Goal: Share content: Share content

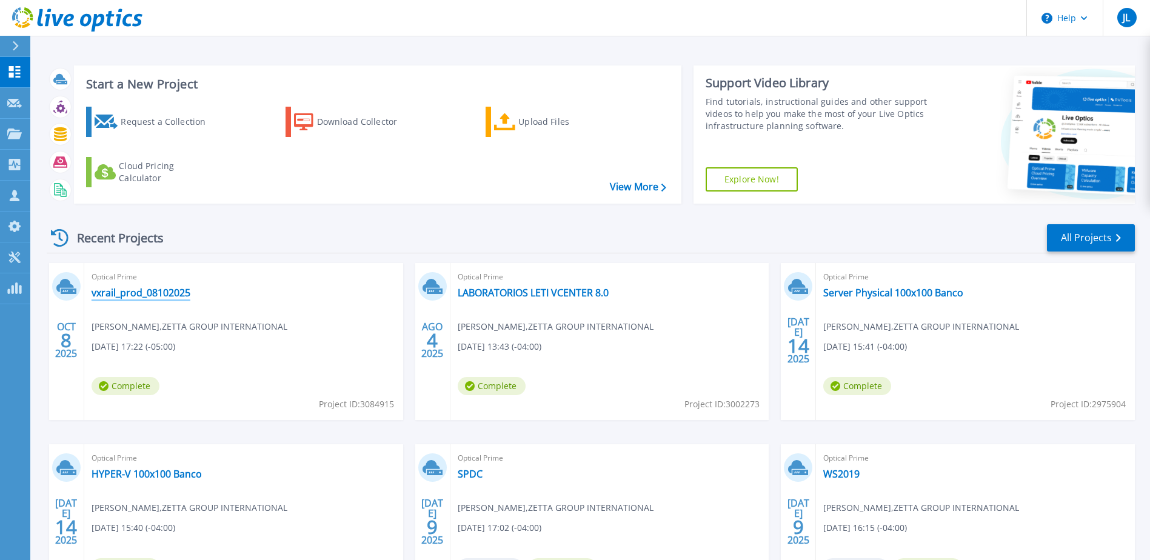
click at [136, 298] on link "vxrail_prod_08102025" at bounding box center [141, 293] width 99 height 12
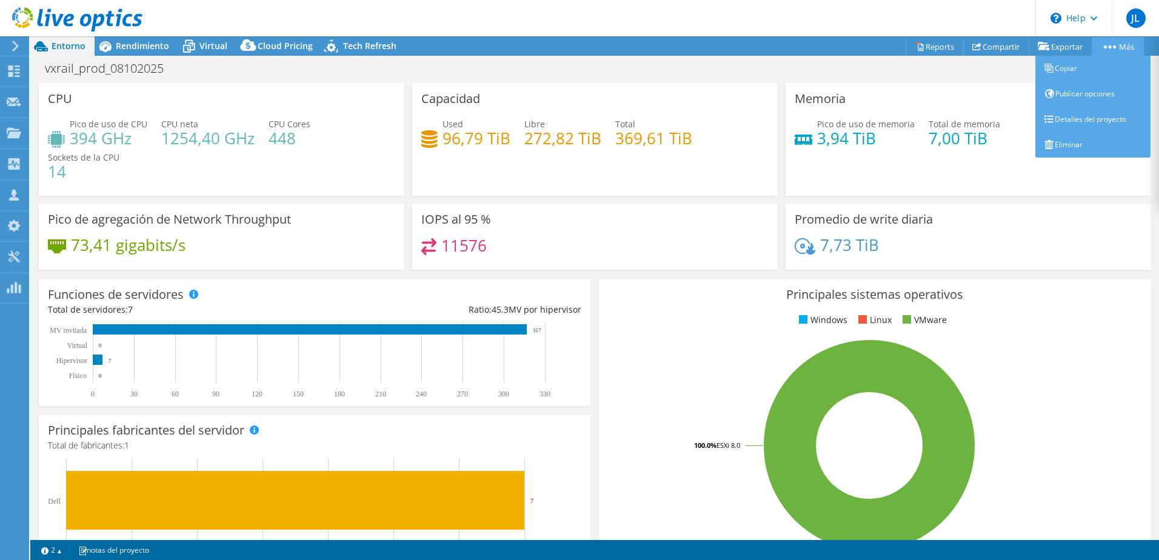
select select "USD"
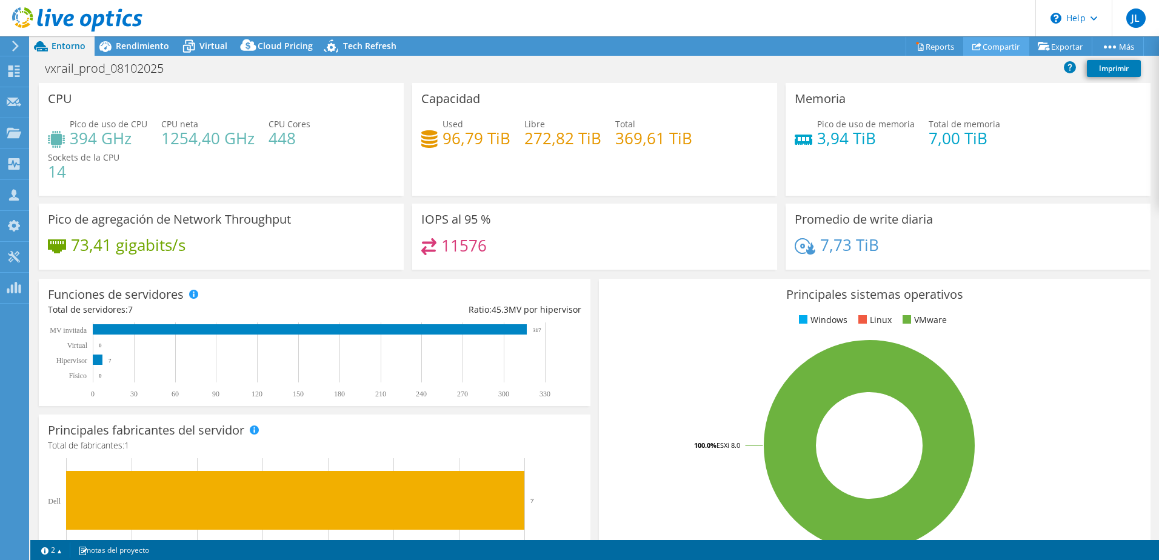
radio input "true"
radio input "false"
click at [993, 44] on link "Compartir" at bounding box center [997, 46] width 66 height 19
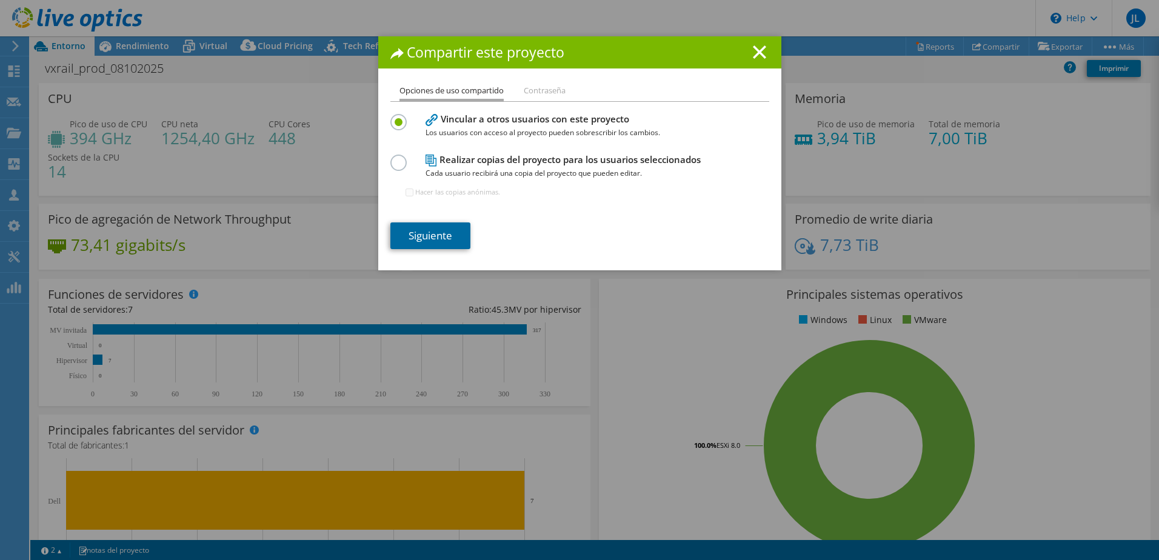
click at [435, 238] on link "Siguiente" at bounding box center [431, 236] width 80 height 27
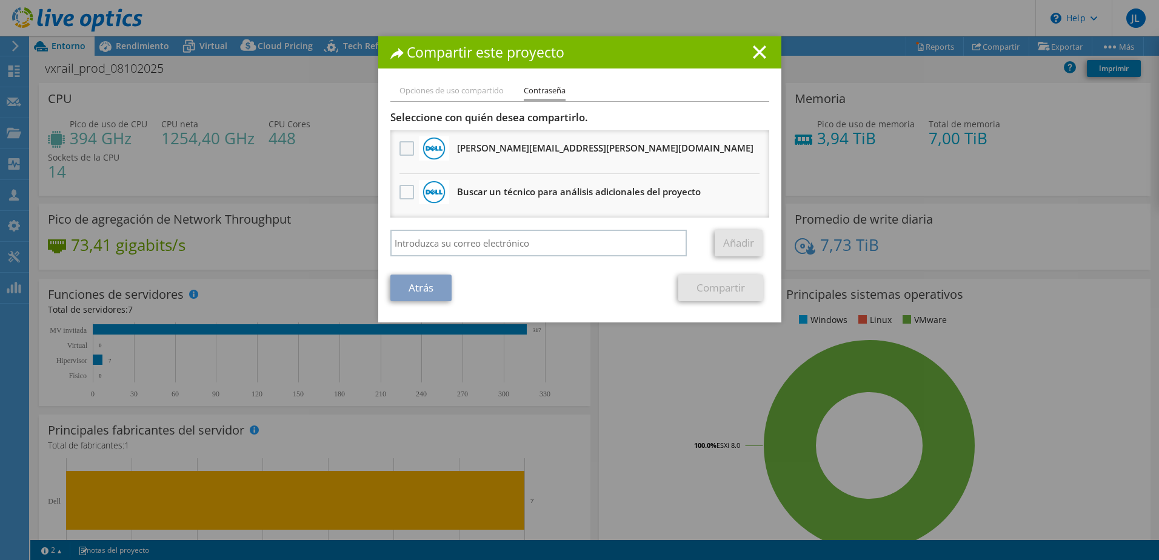
click at [400, 147] on label at bounding box center [409, 148] width 18 height 15
click at [0, 0] on input "checkbox" at bounding box center [0, 0] width 0 height 0
click at [702, 286] on link "Compartir" at bounding box center [721, 288] width 85 height 27
